Goal: Transaction & Acquisition: Book appointment/travel/reservation

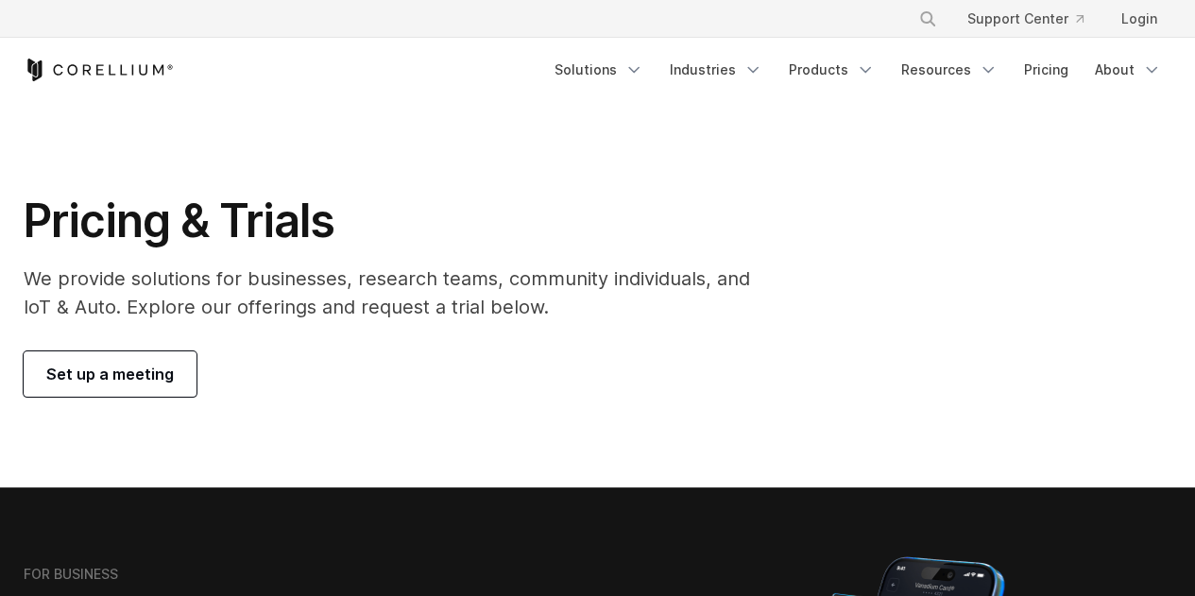
click at [167, 390] on link "Set up a meeting" at bounding box center [110, 373] width 173 height 45
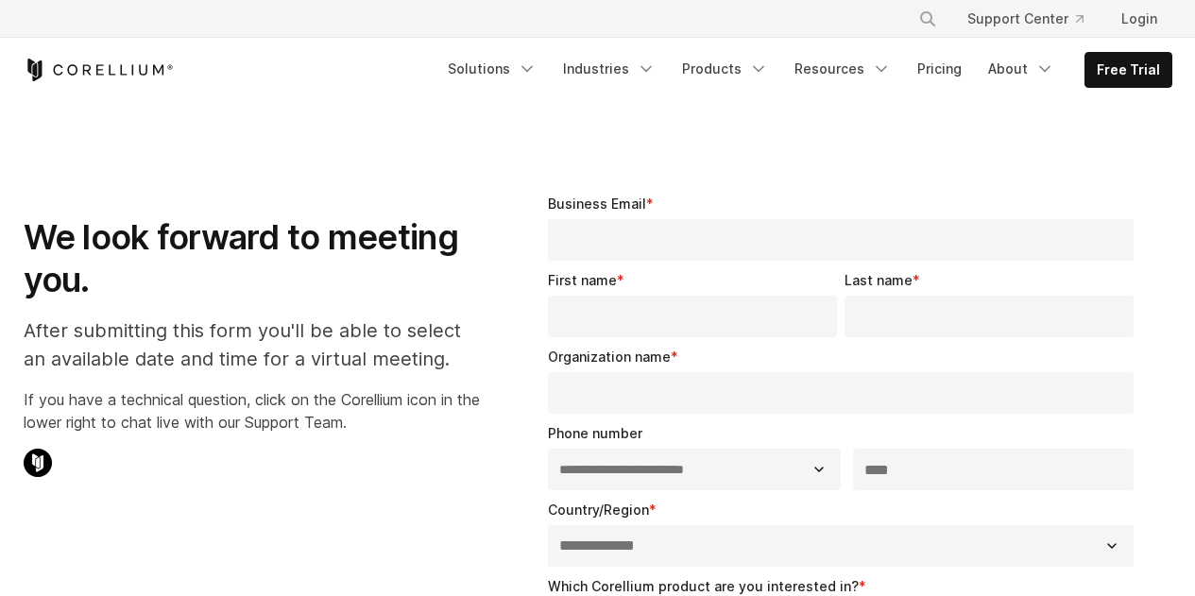
select select "**"
click at [955, 83] on link "Pricing" at bounding box center [939, 69] width 67 height 34
